Goal: Task Accomplishment & Management: Use online tool/utility

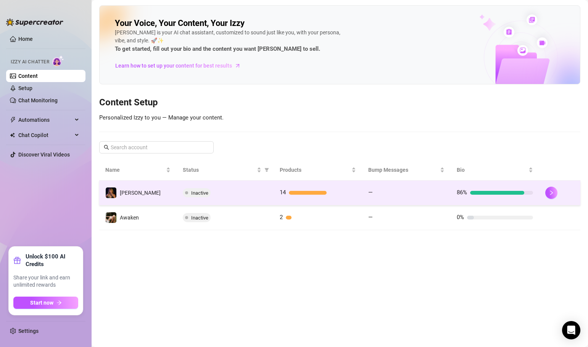
click at [257, 192] on div "Inactive" at bounding box center [225, 192] width 85 height 9
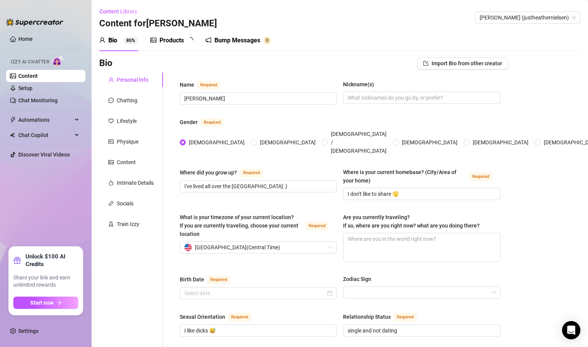
radio input "true"
type input "[DATE]"
click at [173, 37] on div "Products" at bounding box center [172, 40] width 24 height 9
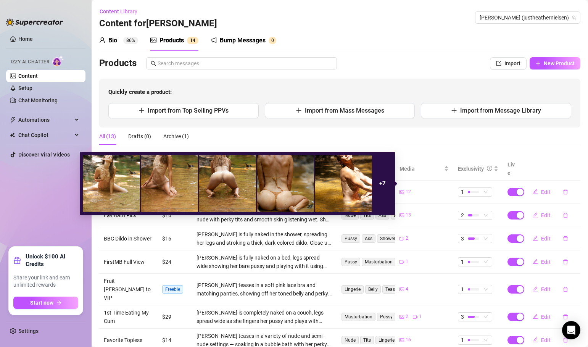
click at [404, 188] on div "12" at bounding box center [405, 191] width 11 height 7
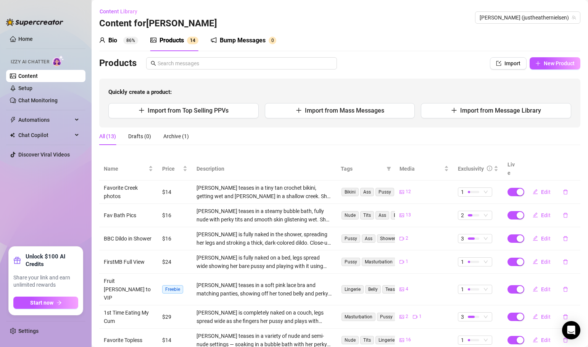
click at [430, 139] on div "All (13) Drafts (0) Archive (1)" at bounding box center [340, 137] width 482 height 18
click at [31, 38] on link "Home" at bounding box center [25, 39] width 15 height 6
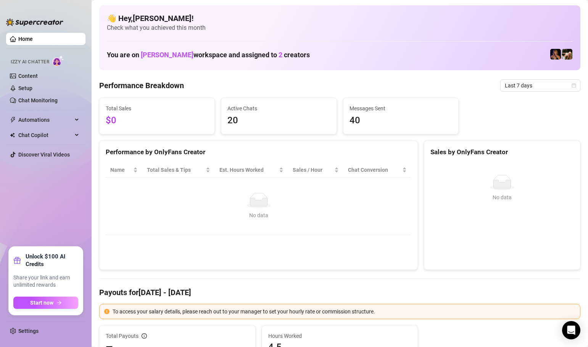
click at [192, 247] on div "Performance by OnlyFans Creator Name Total Sales & Tips Est. Hours Worked Sales…" at bounding box center [258, 206] width 319 height 130
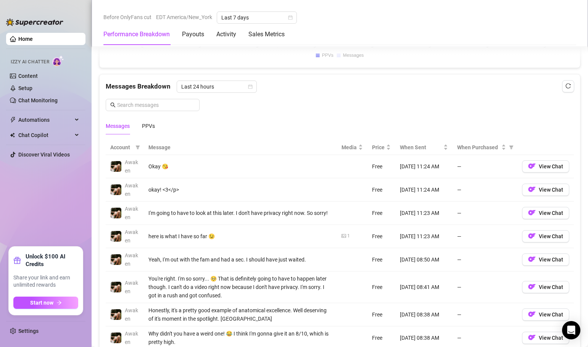
scroll to position [657, 0]
click at [38, 136] on span "Chat Copilot" at bounding box center [45, 135] width 54 height 12
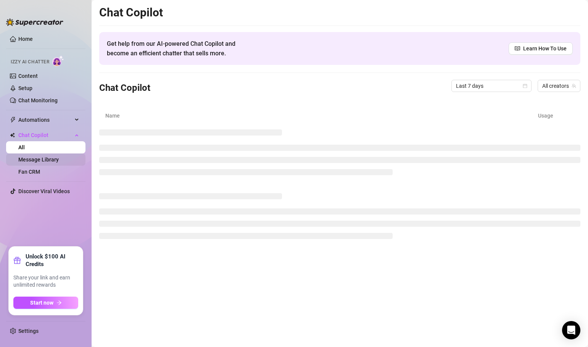
click at [54, 161] on link "Message Library" at bounding box center [38, 160] width 40 height 6
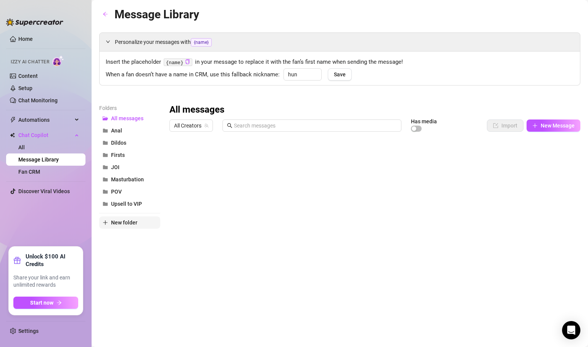
click at [107, 224] on icon "plus" at bounding box center [105, 222] width 5 height 5
click at [113, 219] on input "text" at bounding box center [129, 216] width 61 height 12
type input "PPVs"
click at [136, 217] on input "PPVs" at bounding box center [129, 216] width 61 height 12
click at [127, 263] on div "Folders All messages Anal Dildos Firsts JOI Masturbation POV PPVs Upsell to VIP…" at bounding box center [129, 205] width 61 height 202
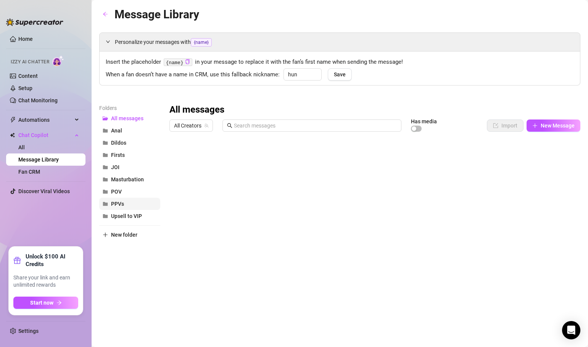
click at [115, 204] on span "PPVs" at bounding box center [117, 204] width 13 height 6
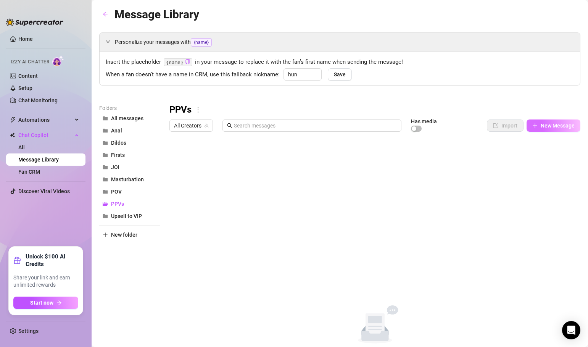
click at [538, 124] on button "New Message" at bounding box center [554, 126] width 54 height 12
type textarea "Type your message here..."
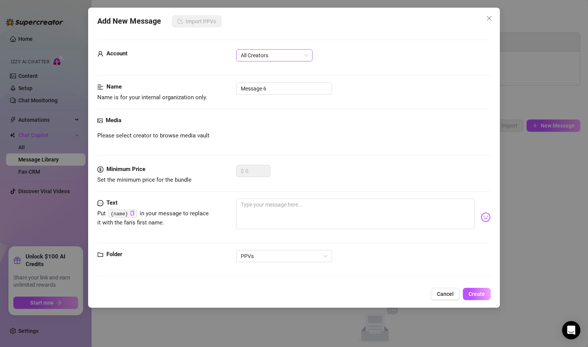
click at [267, 57] on span "All Creators" at bounding box center [274, 55] width 67 height 11
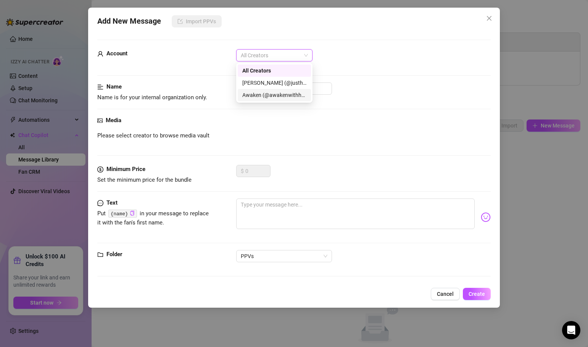
click at [268, 97] on div "Awaken (@awakenwithheather)" at bounding box center [274, 95] width 64 height 8
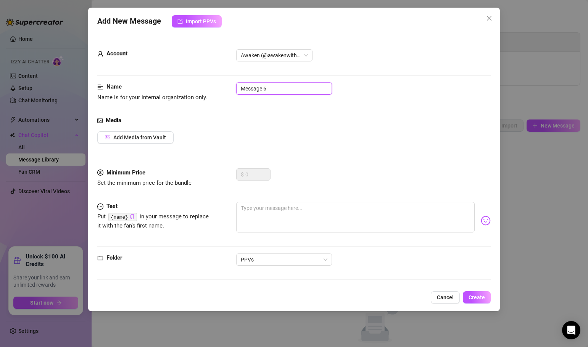
drag, startPoint x: 273, startPoint y: 89, endPoint x: 237, endPoint y: 90, distance: 36.3
click at [237, 90] on input "Message 6" at bounding box center [284, 88] width 96 height 12
type input "Creek PPV"
click at [150, 139] on span "Add Media from Vault" at bounding box center [139, 137] width 53 height 6
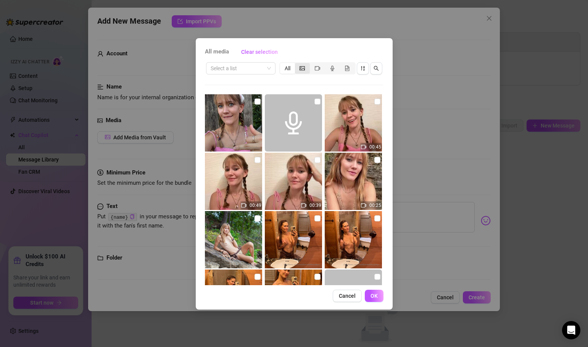
click at [301, 69] on icon "picture" at bounding box center [302, 68] width 5 height 5
click at [297, 64] on input "segmented control" at bounding box center [297, 64] width 0 height 0
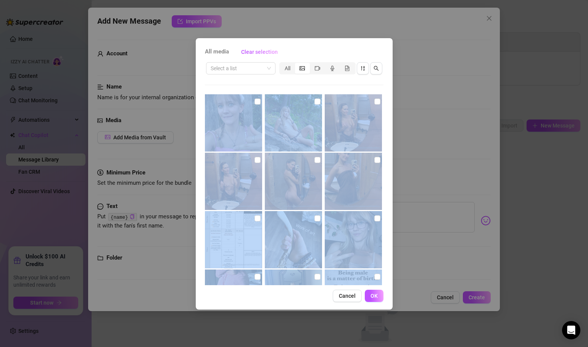
drag, startPoint x: 310, startPoint y: 86, endPoint x: 316, endPoint y: 286, distance: 200.6
click at [316, 286] on div "All media Clear selection Select a list All Cancel OK" at bounding box center [294, 173] width 197 height 271
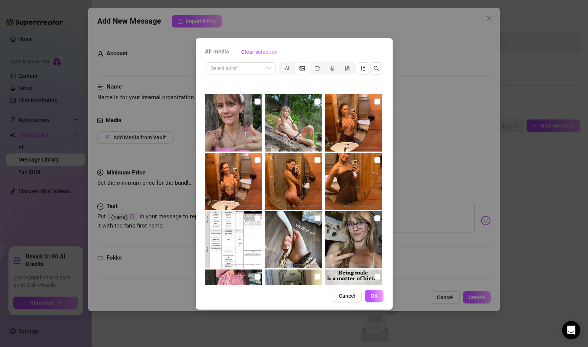
click at [309, 301] on div "Cancel OK" at bounding box center [294, 296] width 179 height 12
click at [271, 65] on div "Select a list" at bounding box center [240, 68] width 69 height 12
click at [299, 79] on div "Select a list All" at bounding box center [294, 173] width 179 height 224
click at [322, 83] on div "Select a list All" at bounding box center [294, 173] width 179 height 224
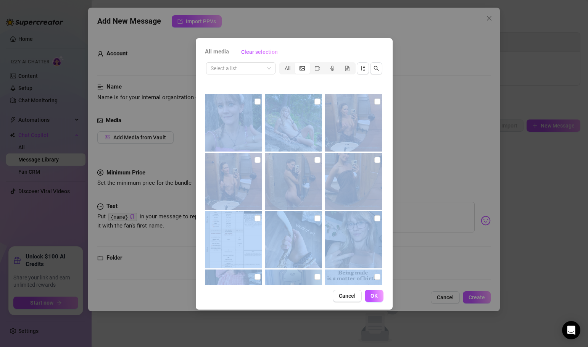
drag, startPoint x: 322, startPoint y: 83, endPoint x: 312, endPoint y: 332, distance: 249.6
click at [312, 332] on div "All media Clear selection Select a list All Cancel OK" at bounding box center [294, 173] width 588 height 347
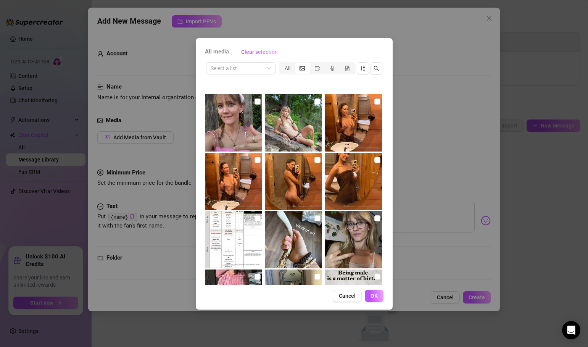
click at [307, 301] on div "Cancel OK" at bounding box center [294, 296] width 179 height 12
click at [308, 281] on img at bounding box center [293, 298] width 57 height 57
click at [305, 273] on img at bounding box center [293, 298] width 57 height 57
click at [304, 248] on img at bounding box center [293, 239] width 57 height 57
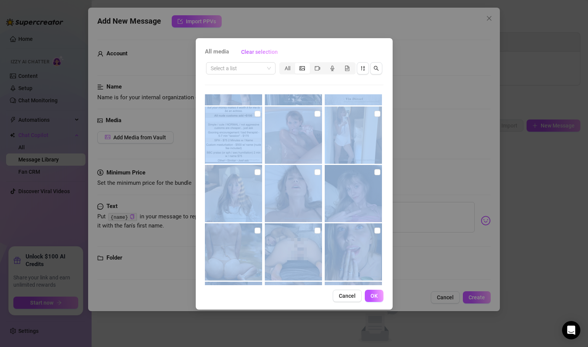
scroll to position [288, 0]
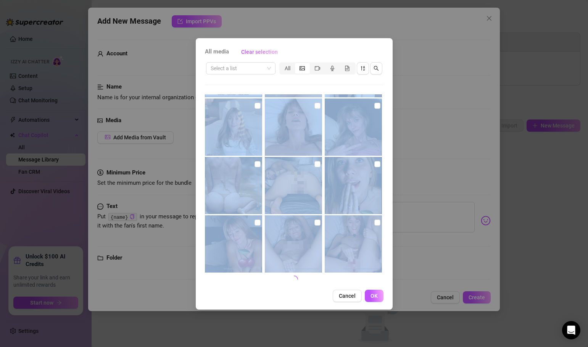
drag, startPoint x: 390, startPoint y: 244, endPoint x: 321, endPoint y: 319, distance: 102.2
click at [321, 319] on div "All media Clear selection Select a list All Cancel OK" at bounding box center [294, 173] width 588 height 347
click at [312, 297] on div "Cancel OK" at bounding box center [294, 296] width 179 height 12
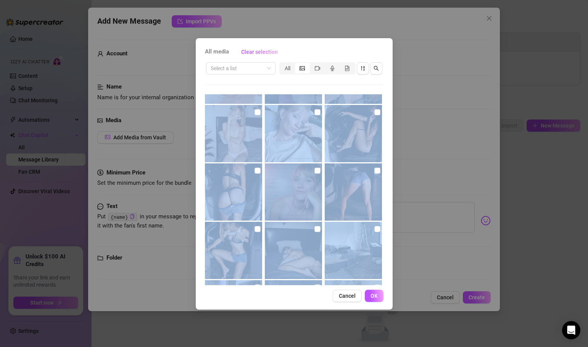
drag, startPoint x: 384, startPoint y: 249, endPoint x: 321, endPoint y: 308, distance: 86.4
click at [321, 308] on div "All media Clear selection Select a list All Cancel OK" at bounding box center [294, 173] width 197 height 271
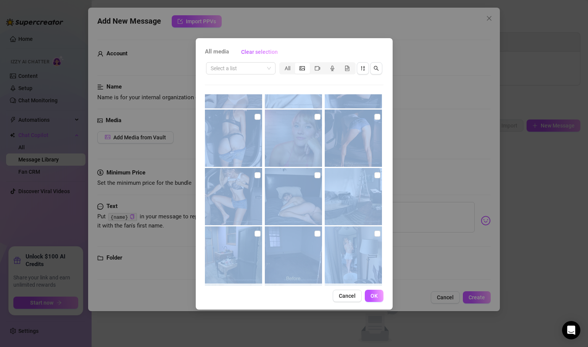
click at [388, 272] on div "All media Clear selection Select a list All Cancel OK" at bounding box center [294, 173] width 197 height 271
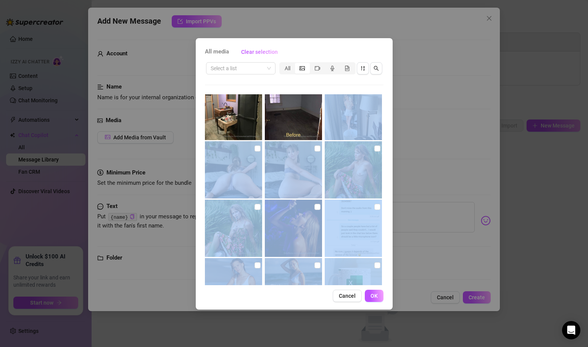
drag, startPoint x: 388, startPoint y: 272, endPoint x: 317, endPoint y: 309, distance: 80.8
click at [317, 309] on div "All media Clear selection Select a list All Cancel OK" at bounding box center [294, 173] width 197 height 271
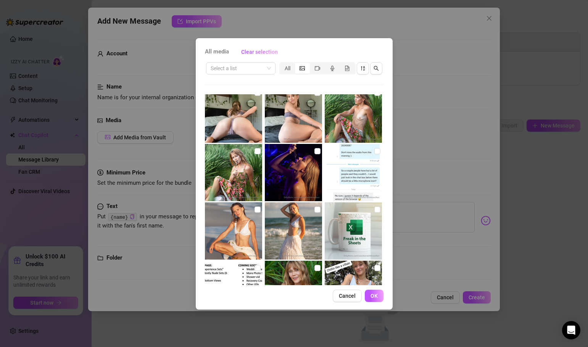
click at [313, 305] on div "All media Clear selection Select a list All Image placeholder Image placeholder…" at bounding box center [294, 173] width 197 height 271
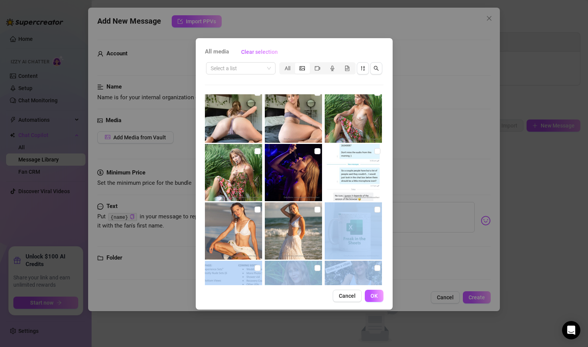
drag, startPoint x: 388, startPoint y: 260, endPoint x: 334, endPoint y: 307, distance: 71.2
click at [334, 306] on div "All media Clear selection Select a list All No more media Cancel OK" at bounding box center [294, 173] width 197 height 271
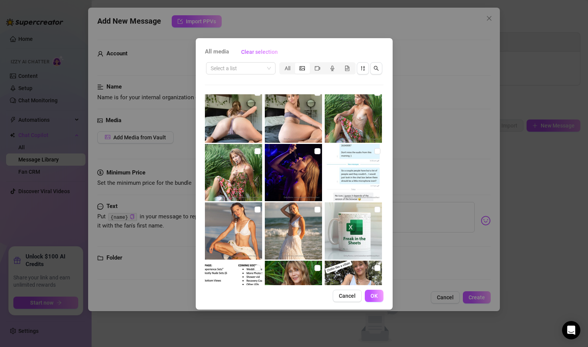
click at [385, 279] on div "All media Clear selection Select a list All No more media Cancel OK" at bounding box center [294, 173] width 197 height 271
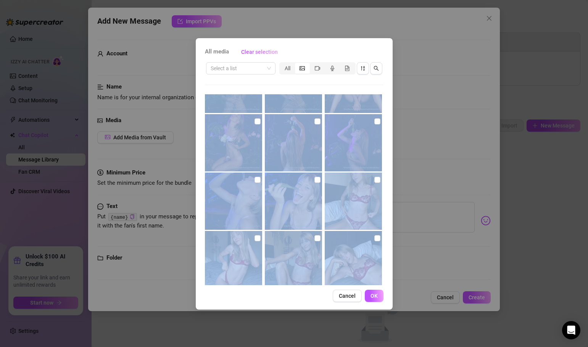
drag, startPoint x: 386, startPoint y: 234, endPoint x: 283, endPoint y: 309, distance: 126.6
click at [284, 309] on div "All media Clear selection Select a list All No more media Cancel OK" at bounding box center [294, 173] width 197 height 271
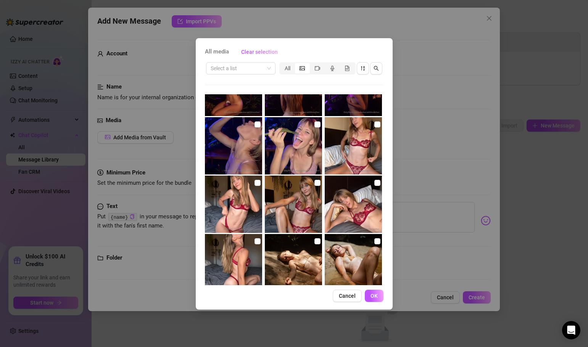
click at [302, 303] on div "All media Clear selection Select a list All No more media Cancel OK" at bounding box center [294, 173] width 197 height 271
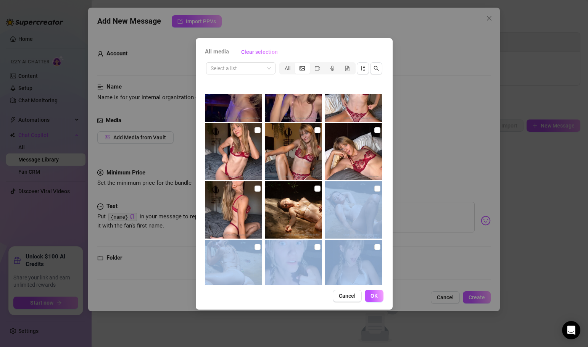
scroll to position [1340, 0]
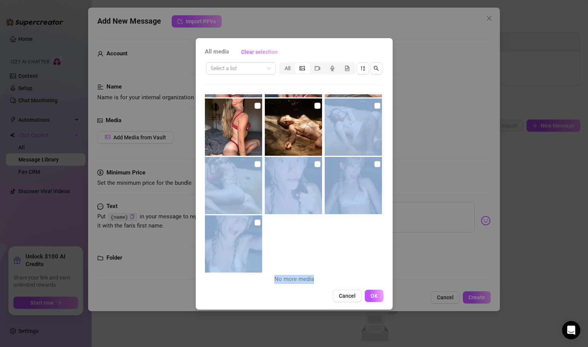
drag, startPoint x: 386, startPoint y: 243, endPoint x: 300, endPoint y: 304, distance: 105.1
click at [300, 304] on div "All media Clear selection Select a list All No more media Cancel OK" at bounding box center [294, 173] width 197 height 271
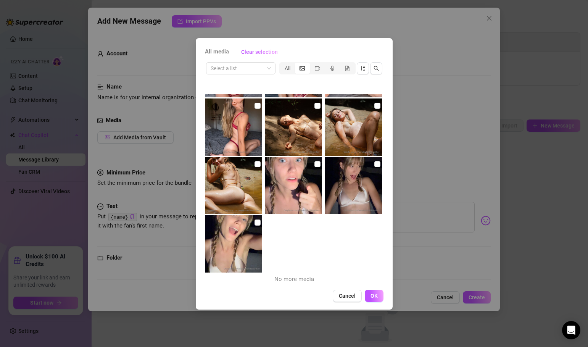
click at [275, 295] on div "Cancel OK" at bounding box center [294, 296] width 179 height 12
drag, startPoint x: 390, startPoint y: 195, endPoint x: 388, endPoint y: 167, distance: 27.9
click at [387, 169] on div "All media Clear selection Select a list All No more media Cancel OK" at bounding box center [294, 173] width 197 height 271
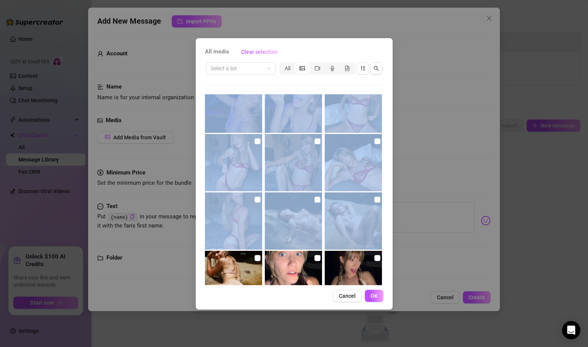
scroll to position [1139, 0]
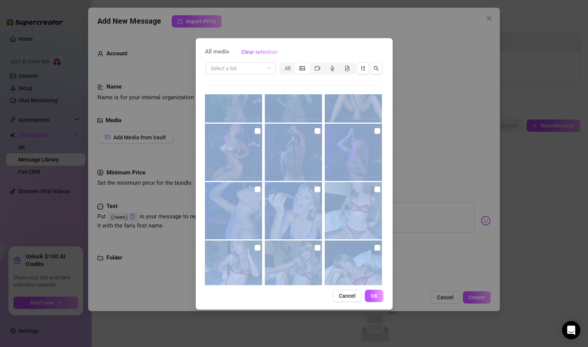
drag, startPoint x: 389, startPoint y: 146, endPoint x: 359, endPoint y: 79, distance: 73.7
click at [359, 79] on div "All media Clear selection Select a list All No more media Cancel OK" at bounding box center [294, 173] width 197 height 271
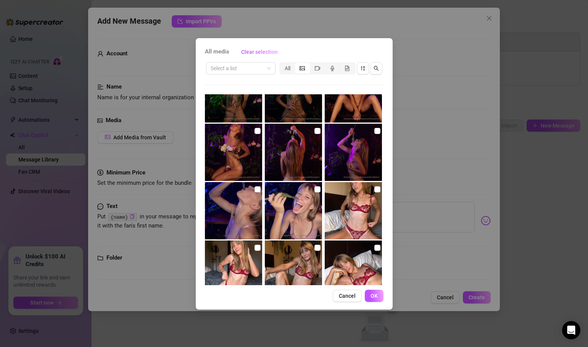
click at [387, 132] on div "All media Clear selection Select a list All No more media Cancel OK" at bounding box center [294, 173] width 197 height 271
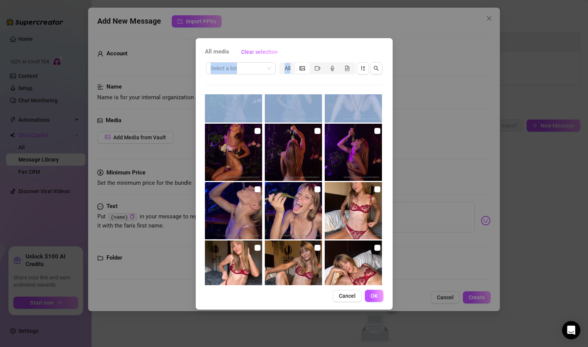
drag, startPoint x: 386, startPoint y: 115, endPoint x: 361, endPoint y: 42, distance: 76.9
click at [360, 42] on div "All media Clear selection Select a list All No more media Cancel OK" at bounding box center [294, 173] width 197 height 271
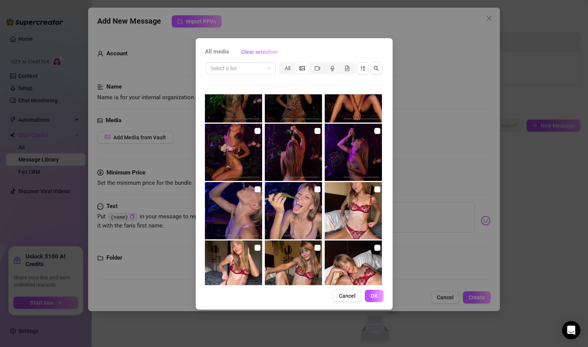
click at [349, 46] on div "All media Clear selection" at bounding box center [294, 52] width 179 height 12
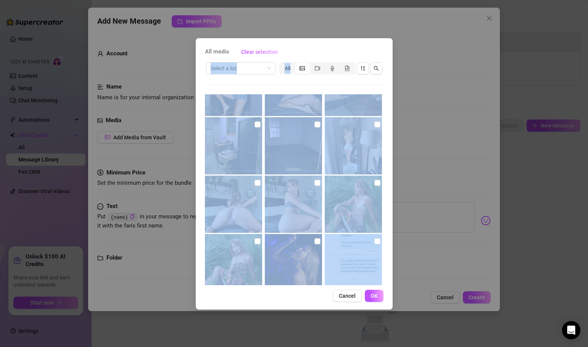
drag, startPoint x: 388, startPoint y: 142, endPoint x: 341, endPoint y: 55, distance: 99.3
click at [341, 51] on div "All media Clear selection Select a list All No more media Cancel OK" at bounding box center [294, 173] width 197 height 271
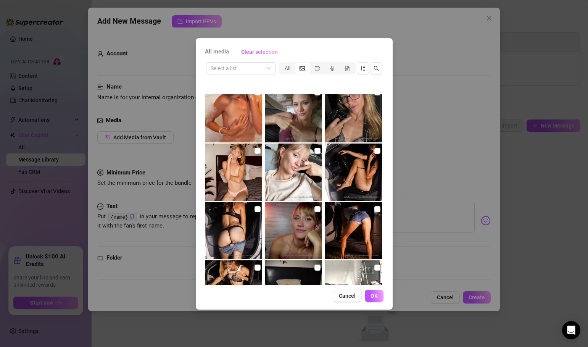
click at [380, 84] on div "Select a list All No more media" at bounding box center [294, 173] width 179 height 224
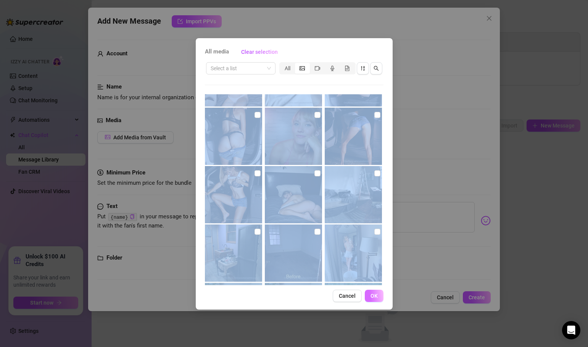
drag, startPoint x: 388, startPoint y: 133, endPoint x: 377, endPoint y: 292, distance: 159.9
click at [377, 292] on div "All media Clear selection Select a list All No more media Cancel OK" at bounding box center [294, 173] width 197 height 271
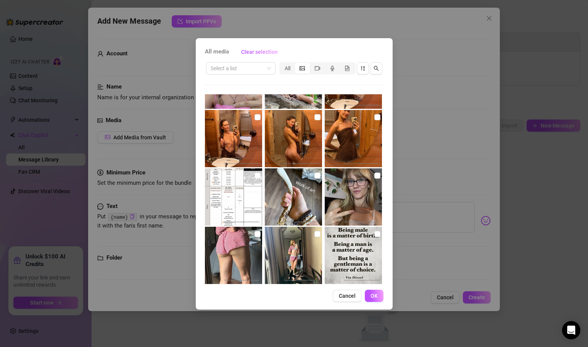
scroll to position [0, 0]
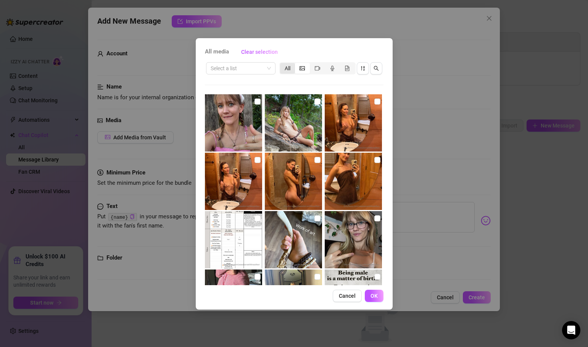
click at [289, 72] on div "All" at bounding box center [287, 68] width 15 height 11
click at [282, 64] on input "All" at bounding box center [282, 64] width 0 height 0
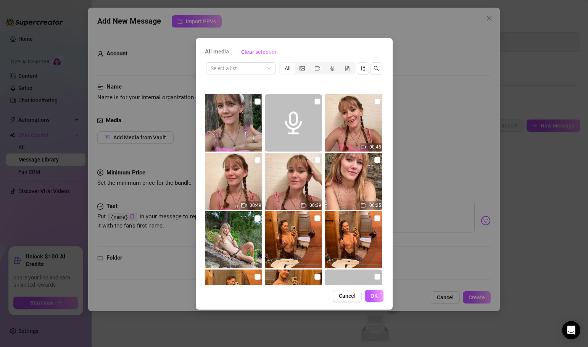
click at [362, 86] on div "Select a list All 00:45 00:49 00:39 00:25 00:47 00:55 00:25 00:24" at bounding box center [294, 173] width 179 height 224
click at [345, 295] on span "Cancel" at bounding box center [347, 296] width 17 height 6
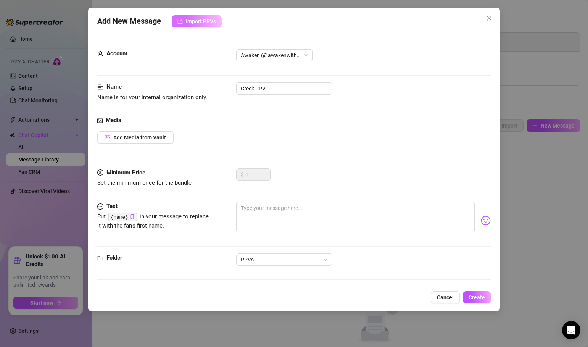
click at [197, 19] on span "Import PPVs" at bounding box center [201, 21] width 30 height 6
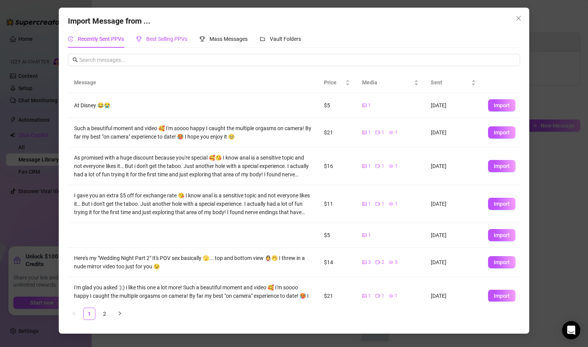
click at [171, 36] on span "Best Selling PPVs" at bounding box center [166, 39] width 41 height 6
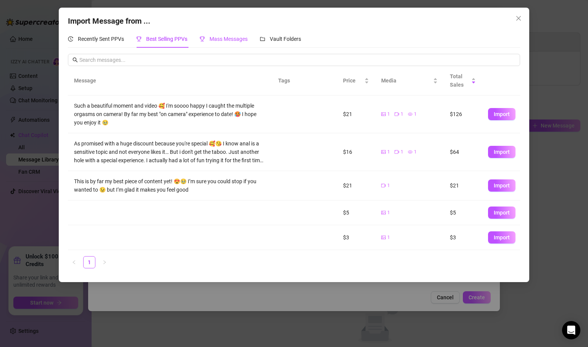
click at [226, 39] on span "Mass Messages" at bounding box center [229, 39] width 38 height 6
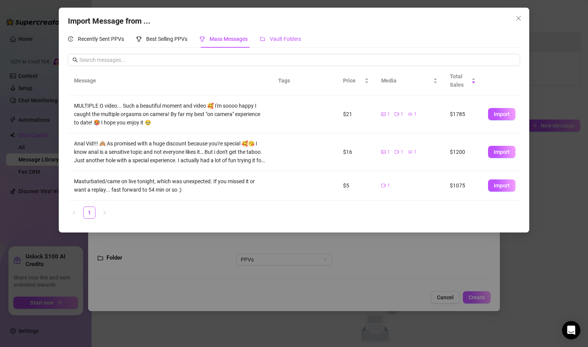
click at [276, 38] on span "Vault Folders" at bounding box center [285, 39] width 31 height 6
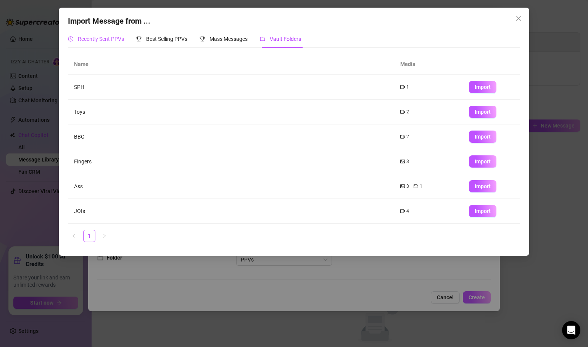
click at [115, 37] on span "Recently Sent PPVs" at bounding box center [101, 39] width 46 height 6
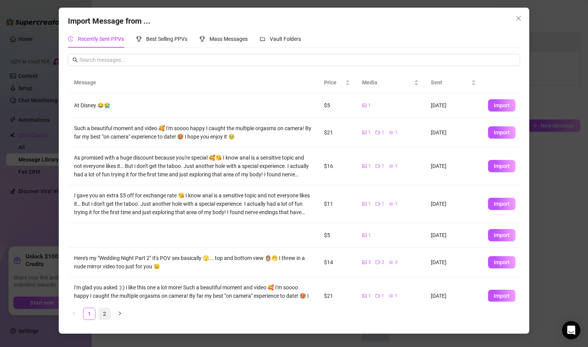
click at [103, 313] on link "2" at bounding box center [104, 313] width 11 height 11
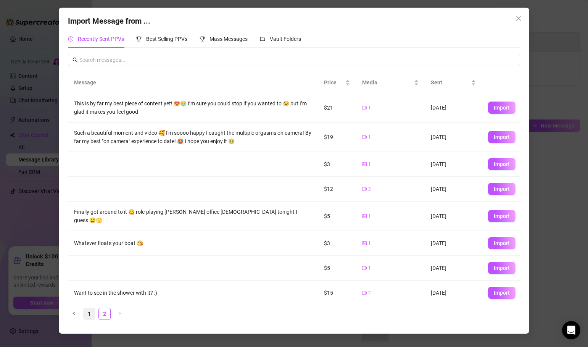
click at [88, 315] on link "1" at bounding box center [89, 313] width 11 height 11
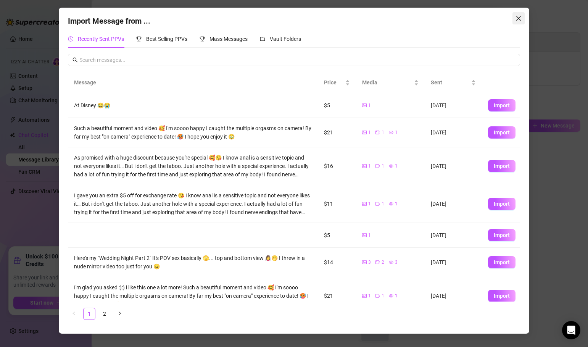
click at [519, 19] on icon "close" at bounding box center [519, 18] width 6 height 6
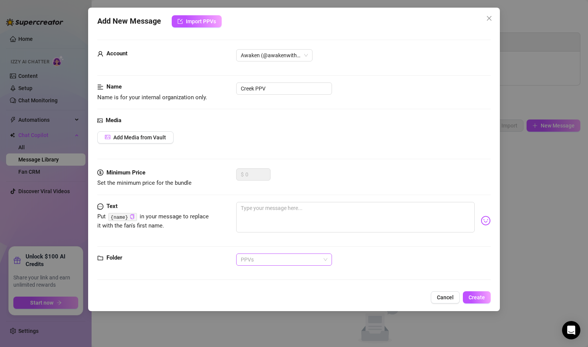
click at [277, 260] on span "PPVs" at bounding box center [284, 259] width 87 height 11
click at [168, 244] on div "Text Put {name} in your message to replace it with the fan's first name." at bounding box center [294, 228] width 394 height 52
click at [297, 57] on span "Awaken (@awakenwithheather)" at bounding box center [274, 55] width 67 height 11
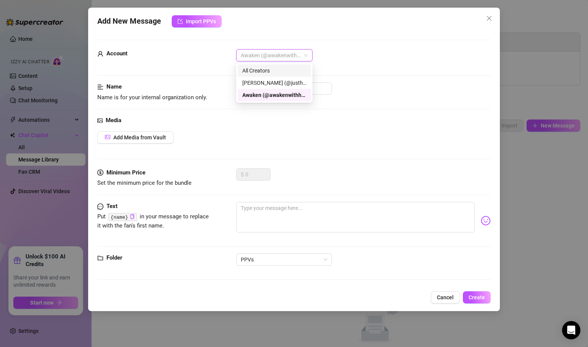
click at [269, 71] on div "All Creators" at bounding box center [274, 70] width 64 height 8
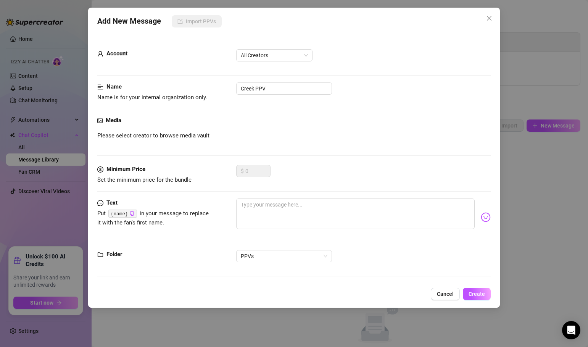
click at [223, 142] on div "Media Please select creator to browse media vault" at bounding box center [294, 140] width 394 height 49
click at [273, 57] on span "All Creators" at bounding box center [274, 55] width 67 height 11
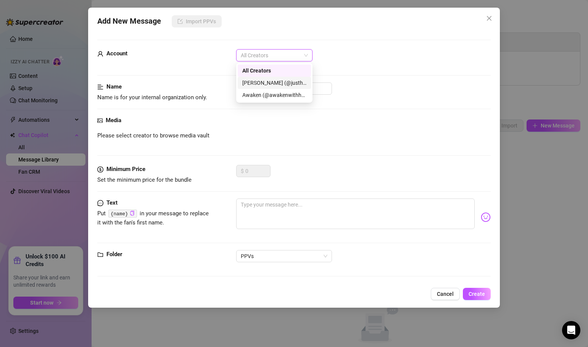
click at [266, 84] on div "[PERSON_NAME] (@justheathernielsen)" at bounding box center [274, 83] width 64 height 8
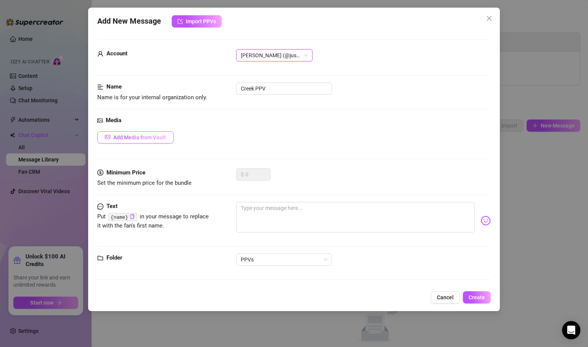
click at [155, 140] on span "Add Media from Vault" at bounding box center [139, 137] width 53 height 6
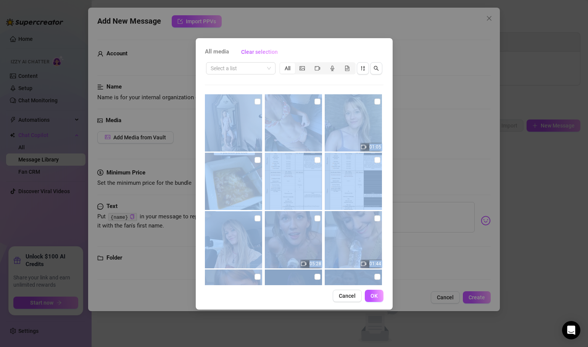
drag, startPoint x: 382, startPoint y: 80, endPoint x: 361, endPoint y: 317, distance: 238.0
click at [361, 317] on div "All media Clear selection Select a list All 01:05 05:28 01:44 20:35:14 03:16 13…" at bounding box center [294, 173] width 588 height 347
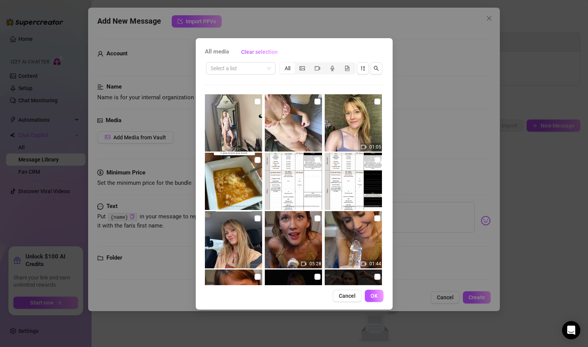
click at [311, 301] on div "Cancel OK" at bounding box center [294, 296] width 179 height 12
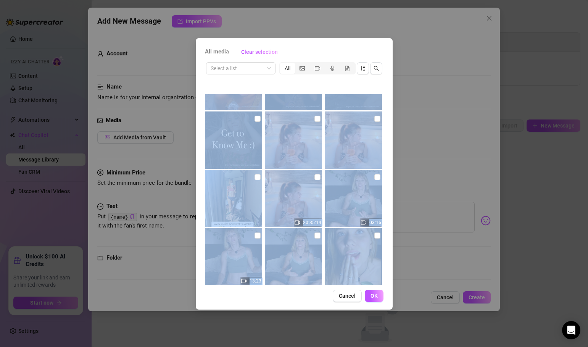
drag, startPoint x: 387, startPoint y: 239, endPoint x: 341, endPoint y: 306, distance: 81.7
click at [341, 306] on div "All media Clear selection Select a list All 01:05 05:28 01:44 20:35:14 03:16 13…" at bounding box center [294, 173] width 197 height 271
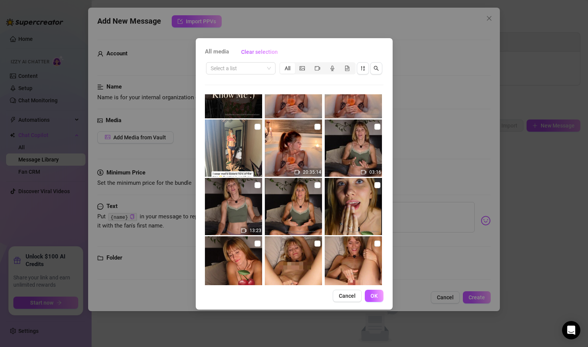
click at [310, 301] on div "Cancel OK" at bounding box center [294, 296] width 179 height 12
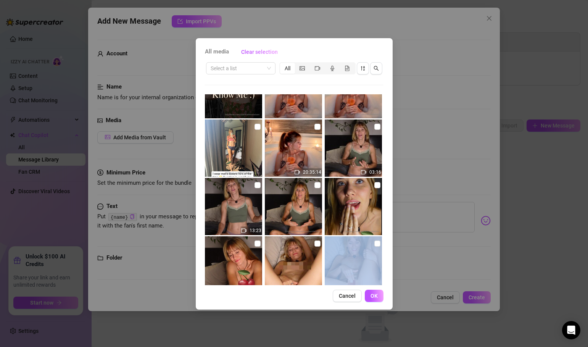
drag, startPoint x: 386, startPoint y: 258, endPoint x: 340, endPoint y: 317, distance: 74.8
click at [340, 317] on div "All media Clear selection Select a list All 01:05 05:28 01:44 20:35:14 03:16 13…" at bounding box center [294, 173] width 588 height 347
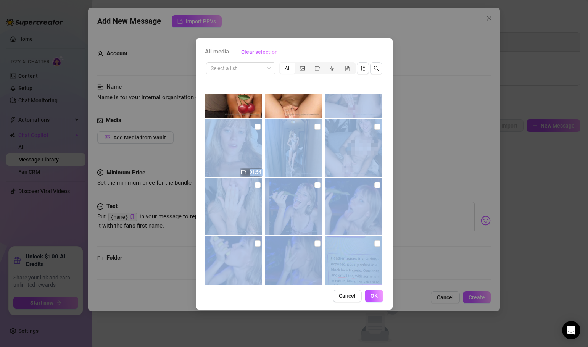
scroll to position [570, 0]
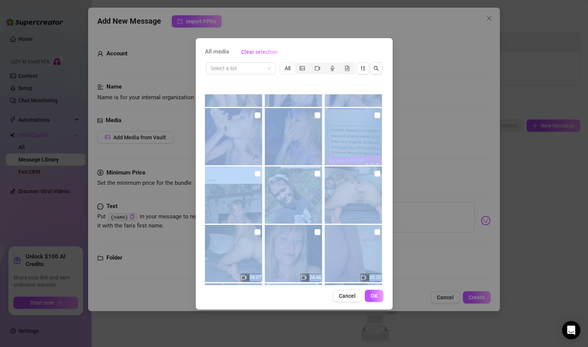
drag, startPoint x: 388, startPoint y: 253, endPoint x: 310, endPoint y: 307, distance: 94.4
click at [310, 307] on div "All media Clear selection Select a list All 01:05 05:28 01:44 20:35:14 03:16 13…" at bounding box center [294, 173] width 197 height 271
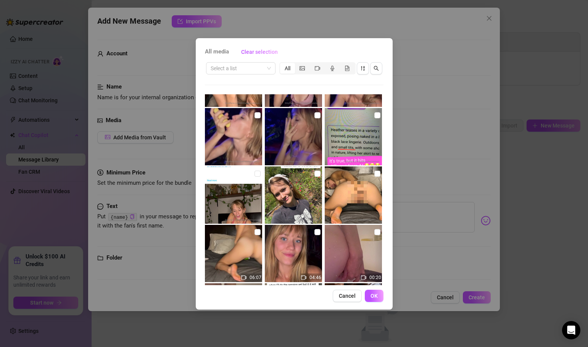
click at [309, 305] on div "All media Clear selection Select a list All 01:05 05:28 01:44 20:35:14 03:16 13…" at bounding box center [294, 173] width 197 height 271
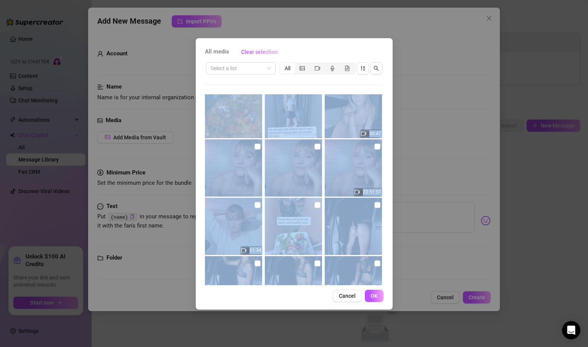
drag, startPoint x: 388, startPoint y: 241, endPoint x: 300, endPoint y: 321, distance: 118.7
click at [299, 321] on div "All media Clear selection Select a list All 01:05 05:28 01:44 20:35:14 03:16 13…" at bounding box center [294, 173] width 588 height 347
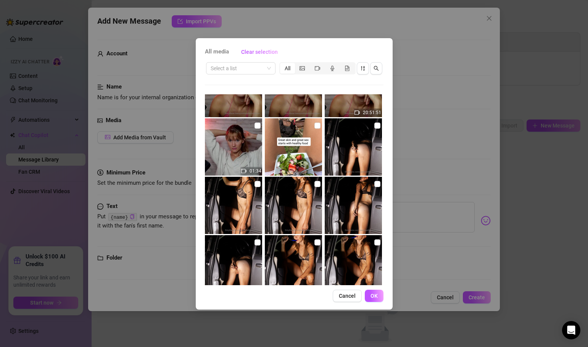
click at [307, 299] on div "Cancel OK" at bounding box center [294, 296] width 179 height 12
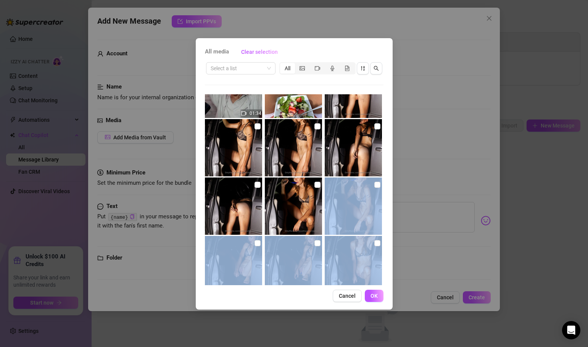
scroll to position [1096, 0]
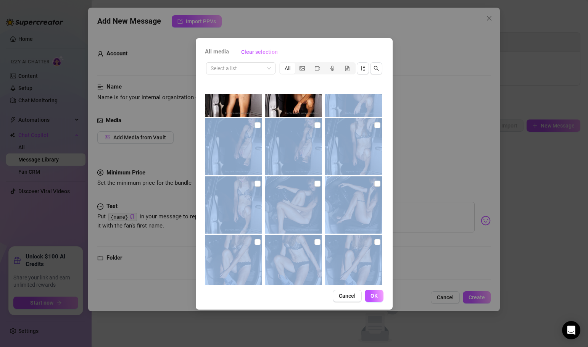
drag, startPoint x: 389, startPoint y: 235, endPoint x: 312, endPoint y: 305, distance: 103.5
click at [312, 305] on div "All media Clear selection Select a list All 01:05 05:28 01:44 20:35:14 03:16 13…" at bounding box center [294, 173] width 197 height 271
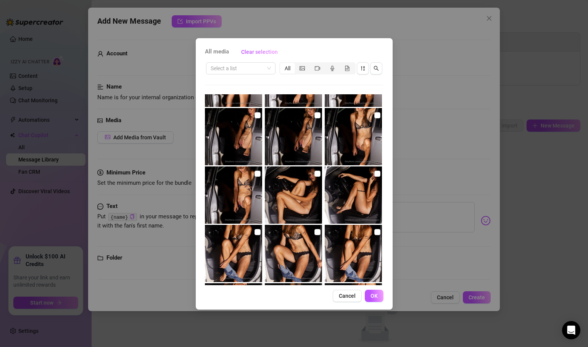
click at [312, 301] on div "Cancel OK" at bounding box center [294, 296] width 179 height 12
click at [386, 226] on div "All media Clear selection Select a list All 01:05 05:28 01:44 20:35:14 03:16 13…" at bounding box center [294, 173] width 197 height 271
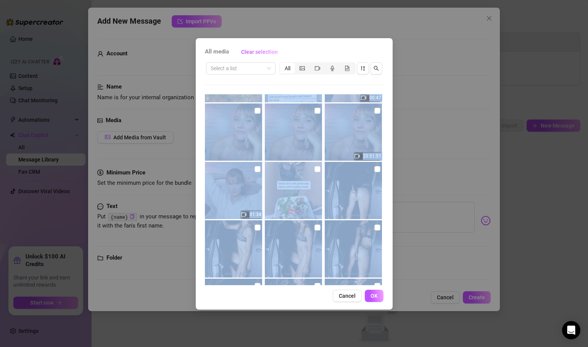
scroll to position [779, 0]
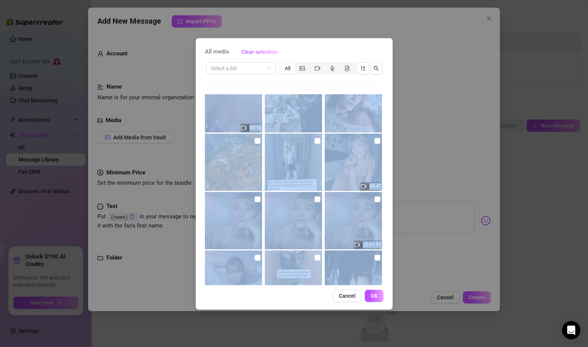
drag, startPoint x: 389, startPoint y: 108, endPoint x: 367, endPoint y: 110, distance: 22.7
click at [364, 81] on div "All media Clear selection Select a list All 01:05 05:28 01:44 20:35:14 03:16 13…" at bounding box center [294, 173] width 197 height 271
click at [387, 134] on div "All media Clear selection Select a list All 01:05 05:28 01:44 20:35:14 03:16 13…" at bounding box center [294, 173] width 197 height 271
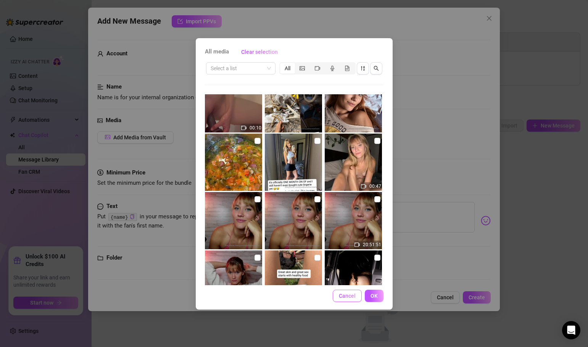
click at [351, 295] on span "Cancel" at bounding box center [347, 296] width 17 height 6
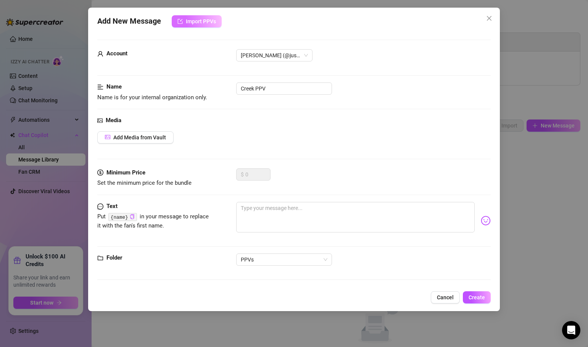
click at [208, 24] on span "Import PPVs" at bounding box center [201, 21] width 30 height 6
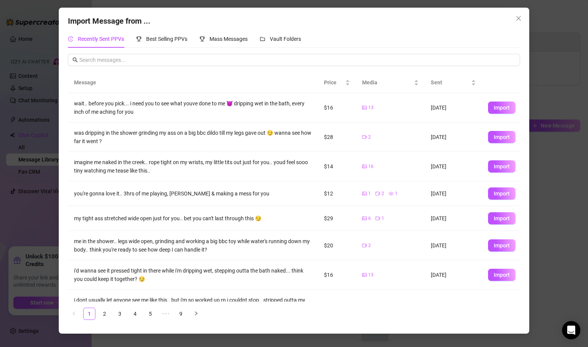
click at [171, 103] on div "wait.. before you pick... i need you to see what youve done to me 😈 dripping we…" at bounding box center [193, 107] width 238 height 17
click at [187, 61] on input "text" at bounding box center [297, 60] width 436 height 8
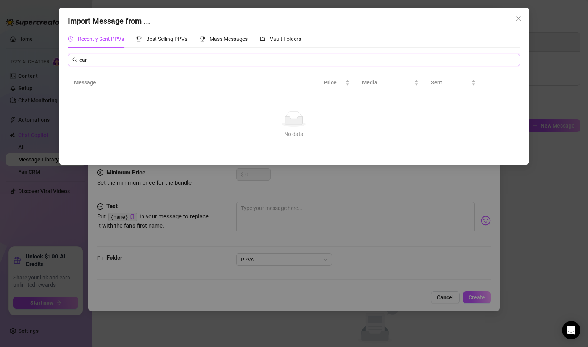
type input "car"
click at [170, 44] on div "Best Selling PPVs" at bounding box center [161, 39] width 51 height 18
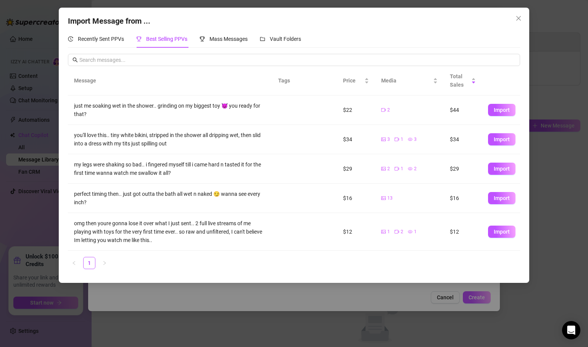
click at [150, 173] on div "my legs were shaking so bad.. i fingered myself till i came hard n tasted it fo…" at bounding box center [170, 168] width 192 height 17
click at [223, 39] on span "Mass Messages" at bounding box center [229, 39] width 38 height 6
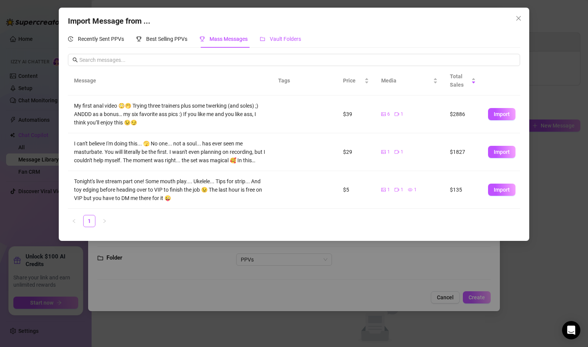
click at [273, 41] on span "Vault Folders" at bounding box center [285, 39] width 31 height 6
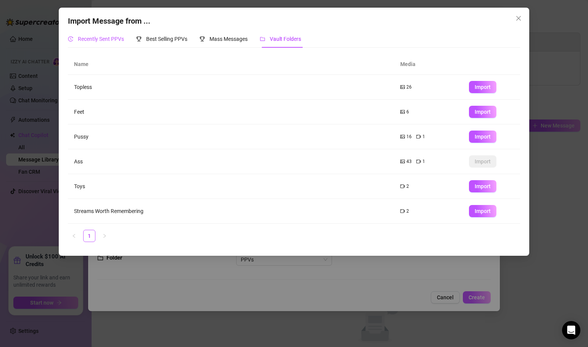
click at [99, 39] on span "Recently Sent PPVs" at bounding box center [101, 39] width 46 height 6
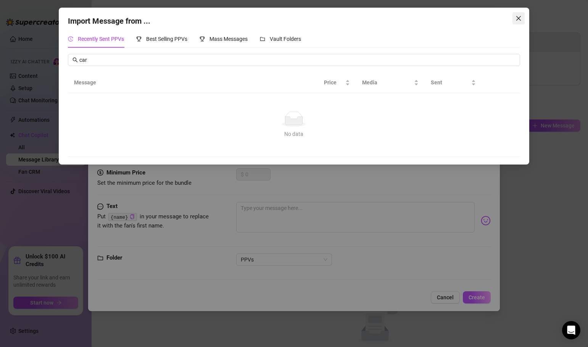
click at [519, 18] on icon "close" at bounding box center [519, 18] width 6 height 6
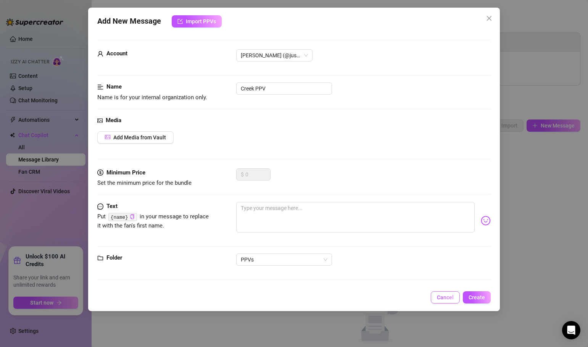
click at [452, 300] on span "Cancel" at bounding box center [445, 297] width 17 height 6
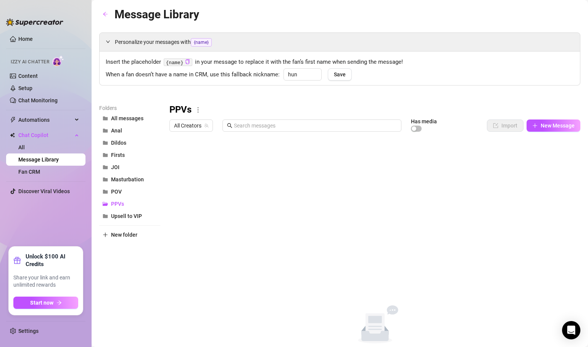
click at [250, 229] on div "PPVs All Creators Has media Import New Message Title Text Media $ AI Pricing Ac…" at bounding box center [375, 229] width 411 height 251
